Goal: Information Seeking & Learning: Learn about a topic

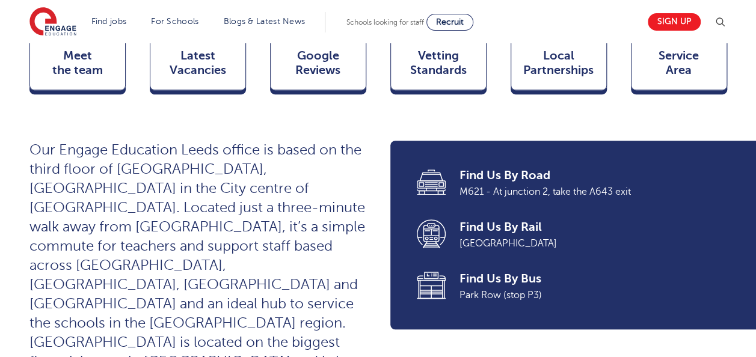
scroll to position [240, 0]
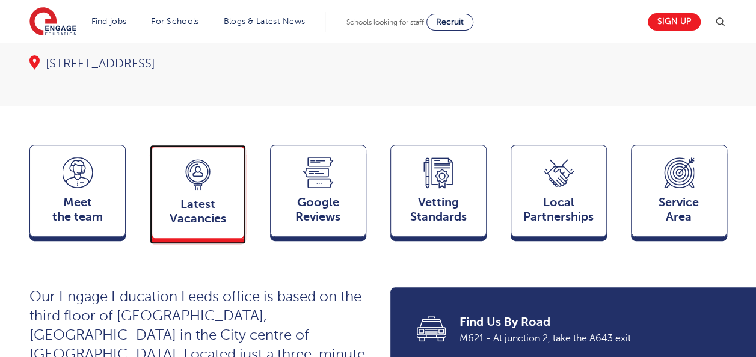
click at [209, 172] on div "Latest Vacancies Jobs" at bounding box center [198, 192] width 96 height 94
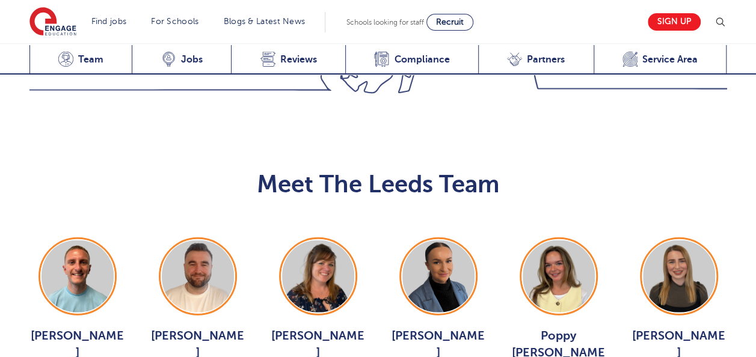
scroll to position [1432, 0]
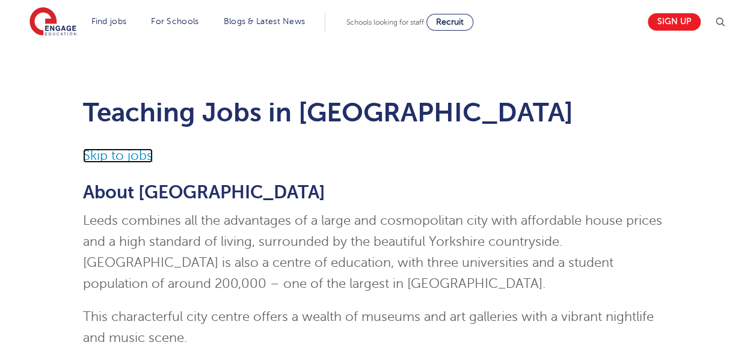
click at [129, 156] on link "Skip to jobs" at bounding box center [118, 155] width 70 height 14
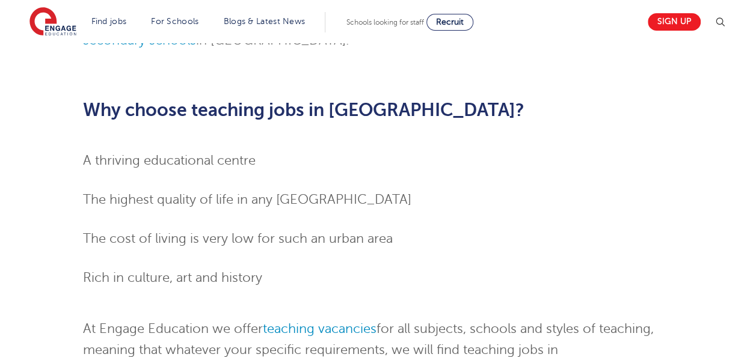
scroll to position [1596, 0]
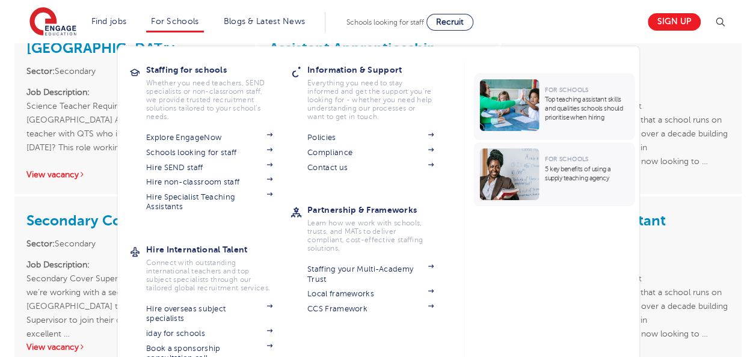
scroll to position [1716, 0]
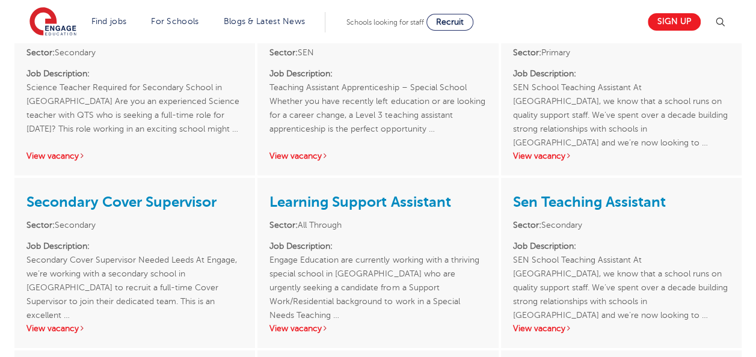
scroll to position [1596, 0]
